Goal: Task Accomplishment & Management: Use online tool/utility

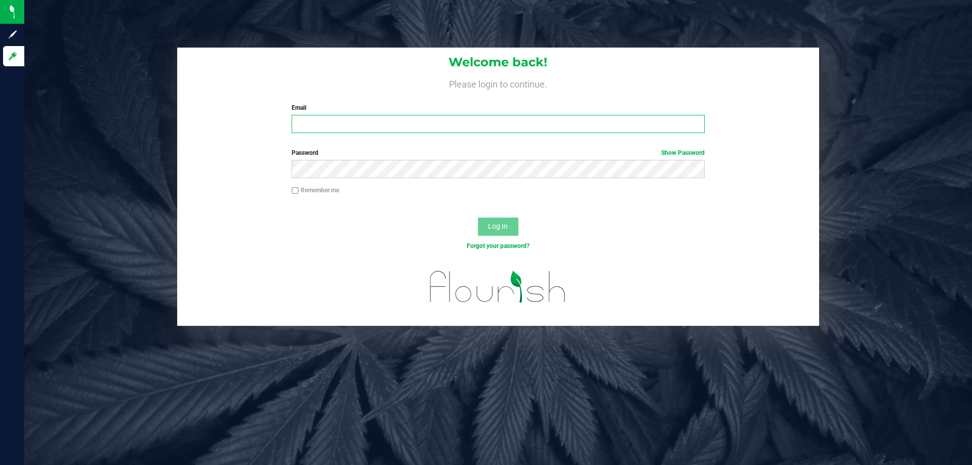
click at [376, 126] on input "Email" at bounding box center [498, 124] width 413 height 18
type input "[EMAIL_ADDRESS][DOMAIN_NAME]"
click at [478, 218] on button "Log In" at bounding box center [498, 227] width 41 height 18
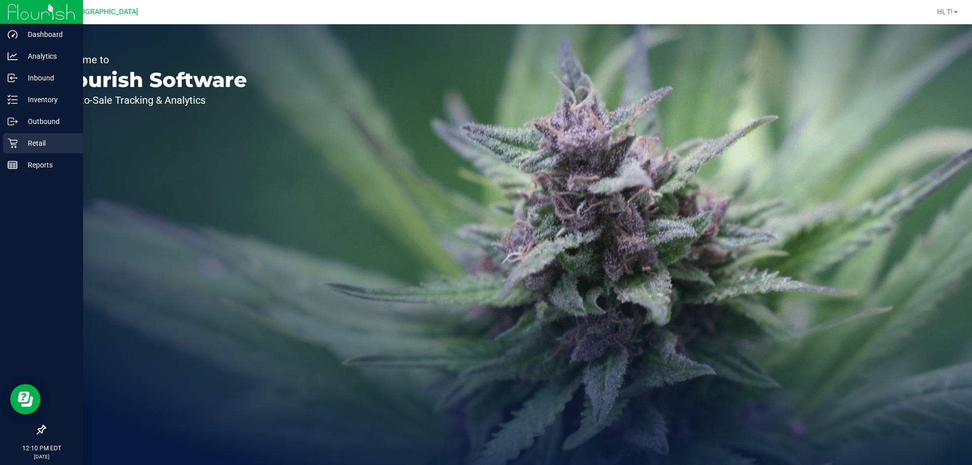
click at [46, 150] on div "Retail" at bounding box center [43, 143] width 80 height 20
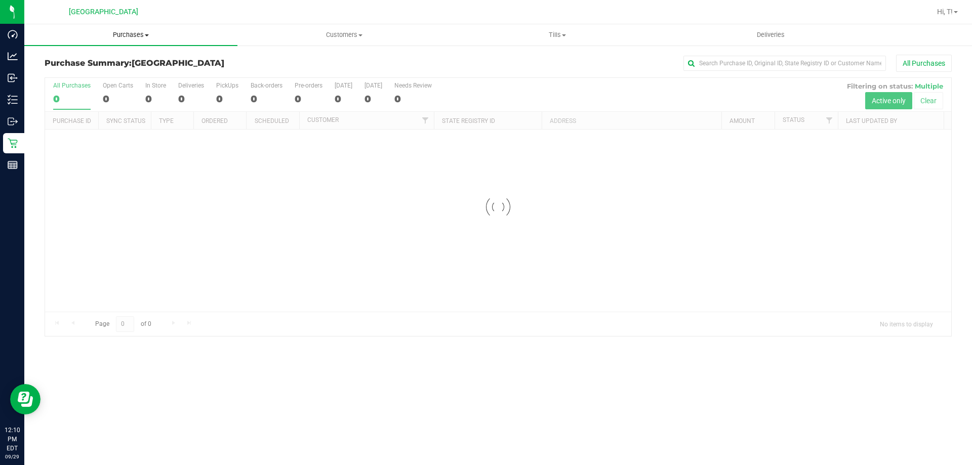
click at [138, 31] on span "Purchases" at bounding box center [130, 34] width 213 height 9
click at [48, 72] on span "Fulfillment" at bounding box center [55, 73] width 63 height 9
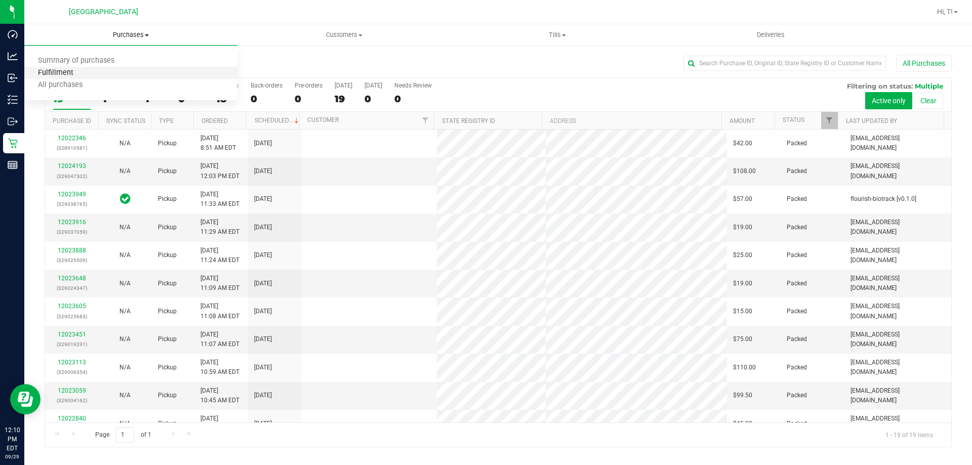
click at [61, 69] on span "Fulfillment" at bounding box center [55, 73] width 63 height 9
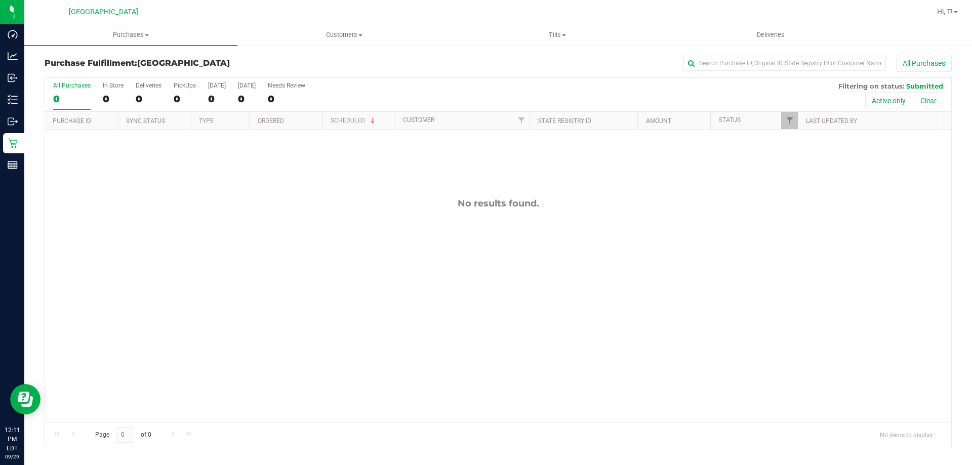
click at [813, 313] on div "No results found." at bounding box center [498, 311] width 906 height 362
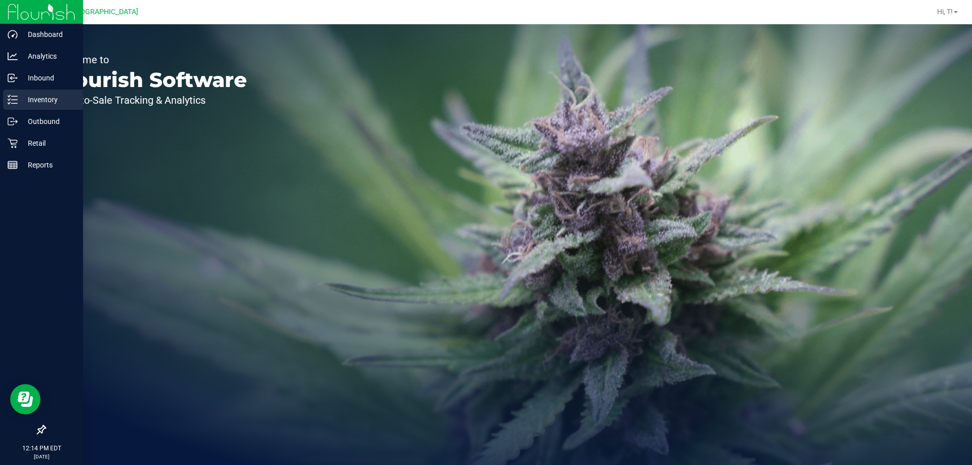
click at [53, 109] on div "Inventory" at bounding box center [43, 100] width 80 height 20
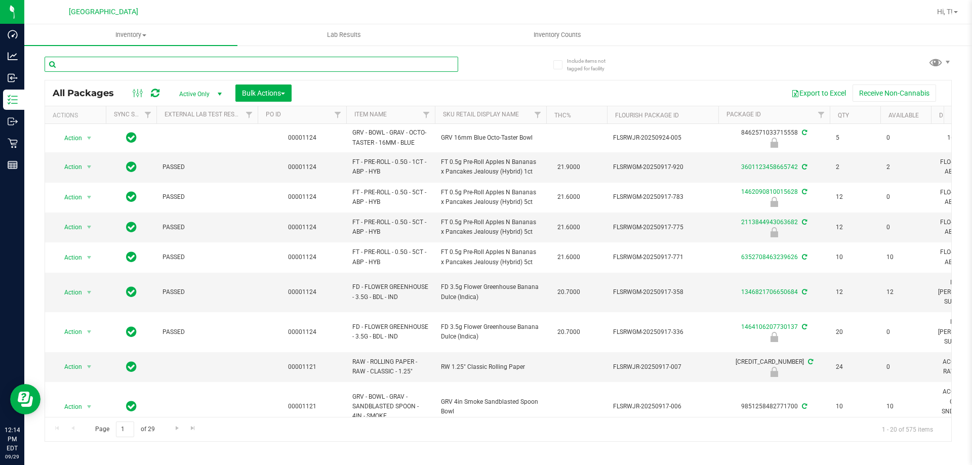
click at [186, 65] on input "text" at bounding box center [252, 64] width 414 height 15
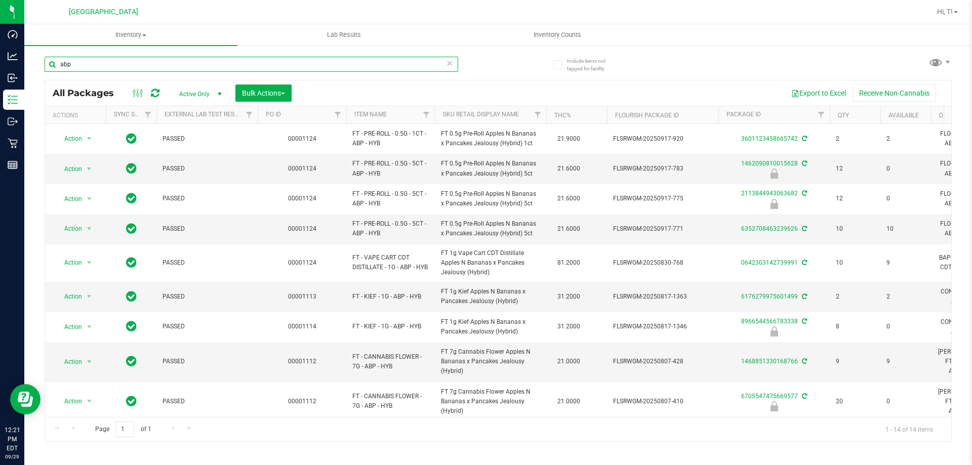
type input "abp"
